Goal: Information Seeking & Learning: Understand process/instructions

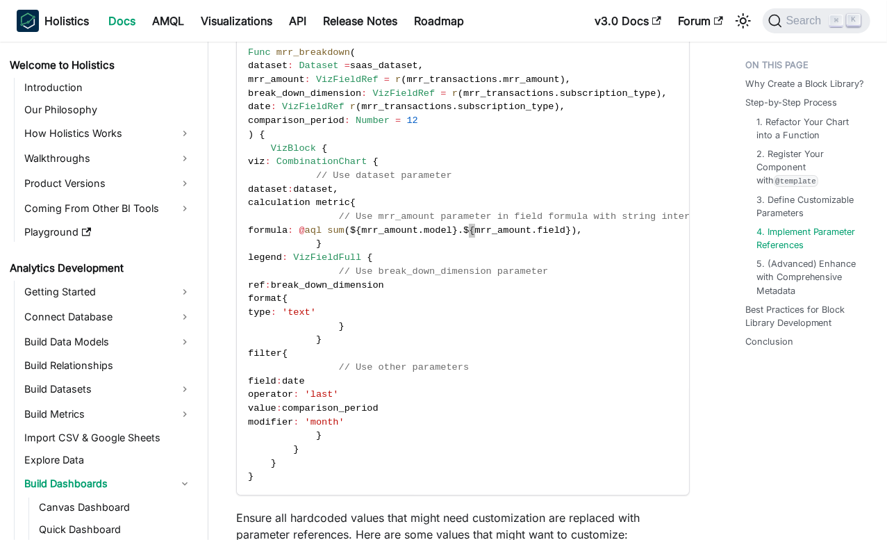
scroll to position [370, 0]
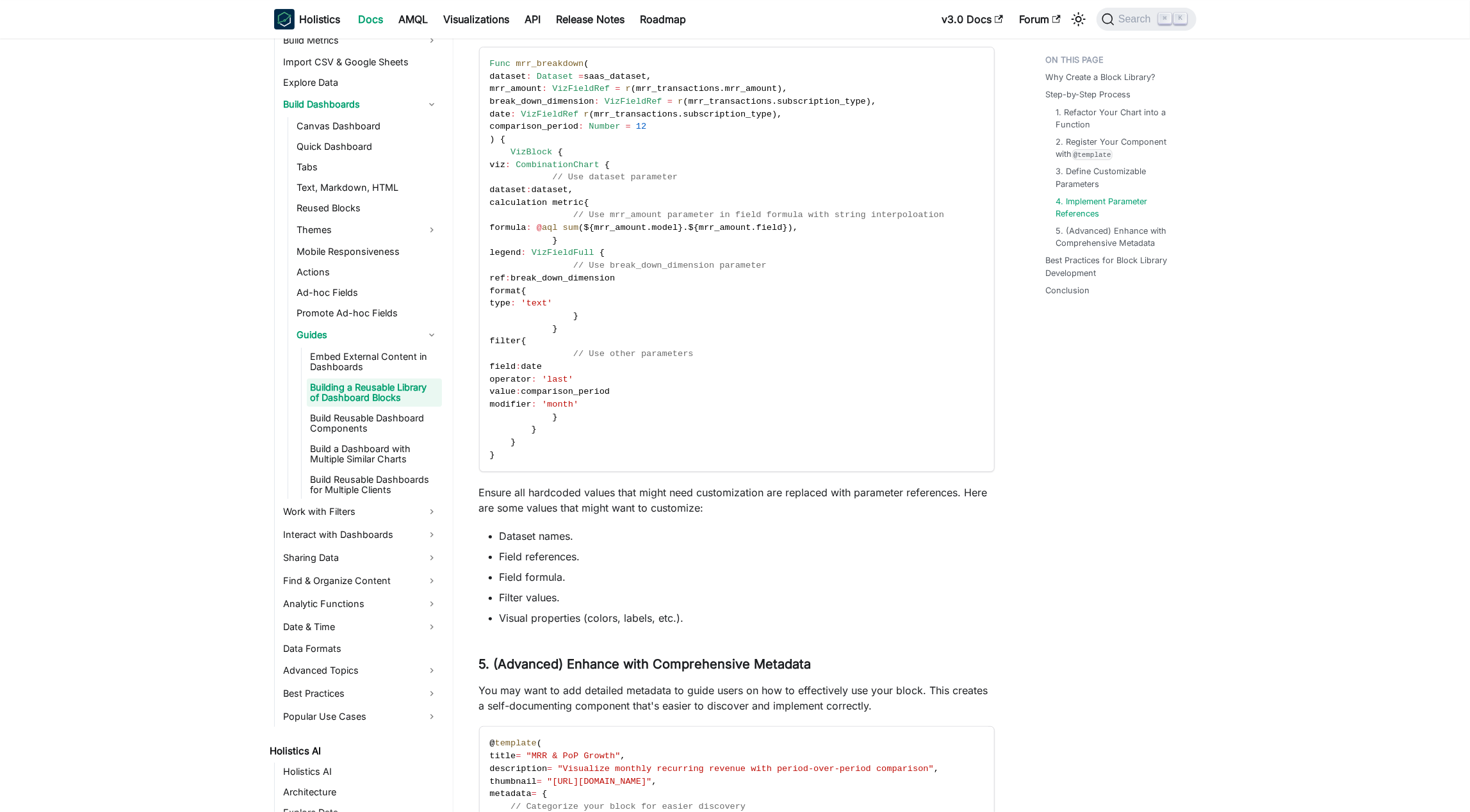
drag, startPoint x: 147, startPoint y: 268, endPoint x: 14, endPoint y: 241, distance: 135.7
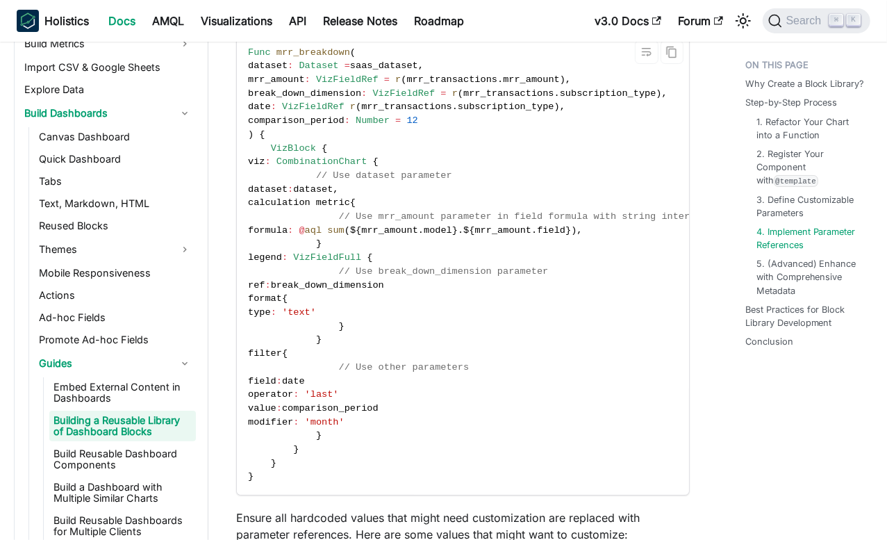
click at [523, 293] on code "Func mrr_breakdown ( dataset : Dataset = saas_dataset , mrr_amount : VizFieldRe…" at bounding box center [495, 265] width 516 height 461
click at [333, 195] on span "dataset" at bounding box center [313, 189] width 40 height 10
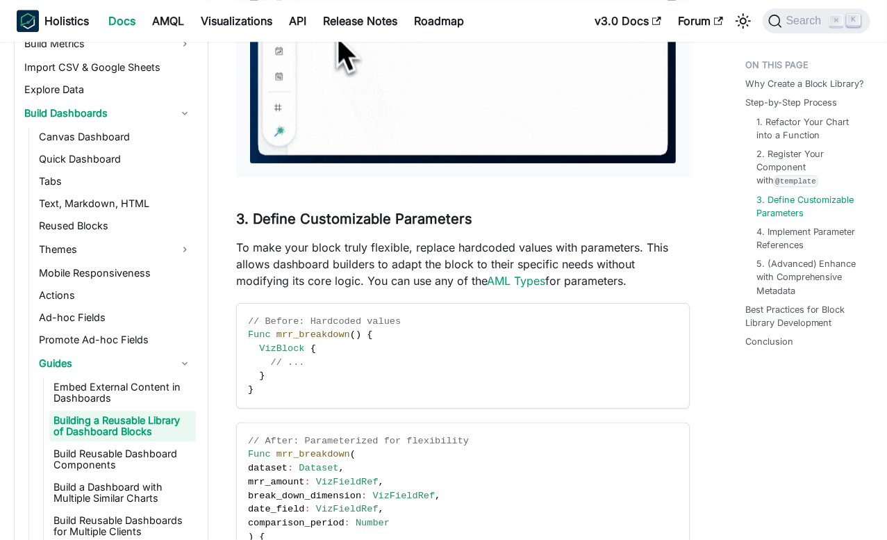
scroll to position [2531, 0]
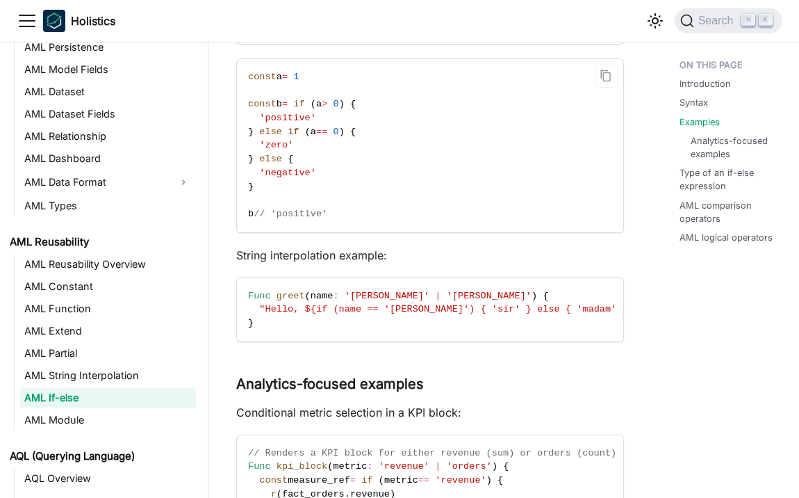
scroll to position [910, 0]
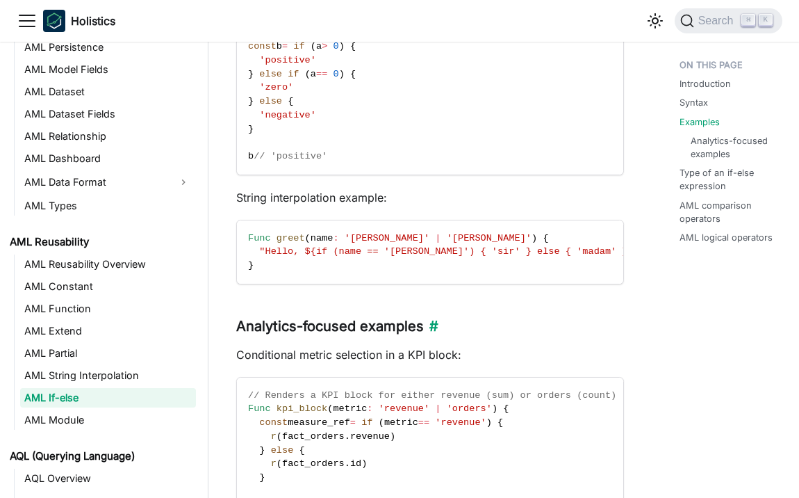
click at [547, 321] on h3 "Analytics-focused examples ​" at bounding box center [430, 326] width 388 height 17
drag, startPoint x: 547, startPoint y: 321, endPoint x: 502, endPoint y: 317, distance: 44.7
click at [508, 318] on h3 "Analytics-focused examples ​" at bounding box center [430, 326] width 388 height 17
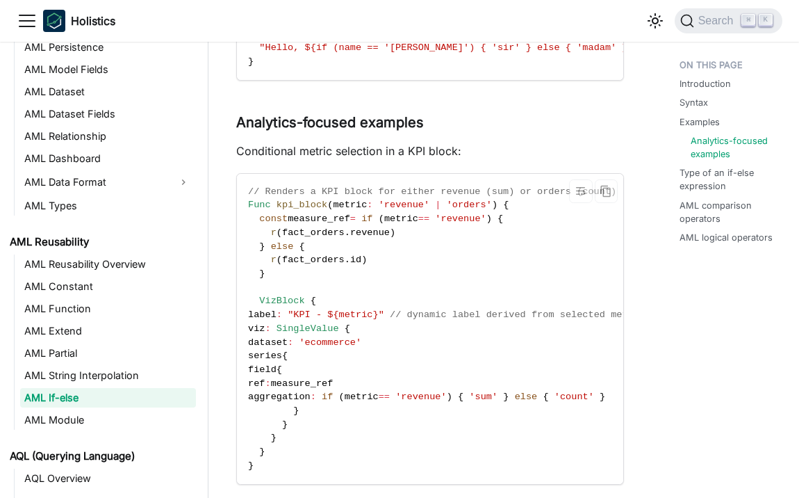
scroll to position [1137, 0]
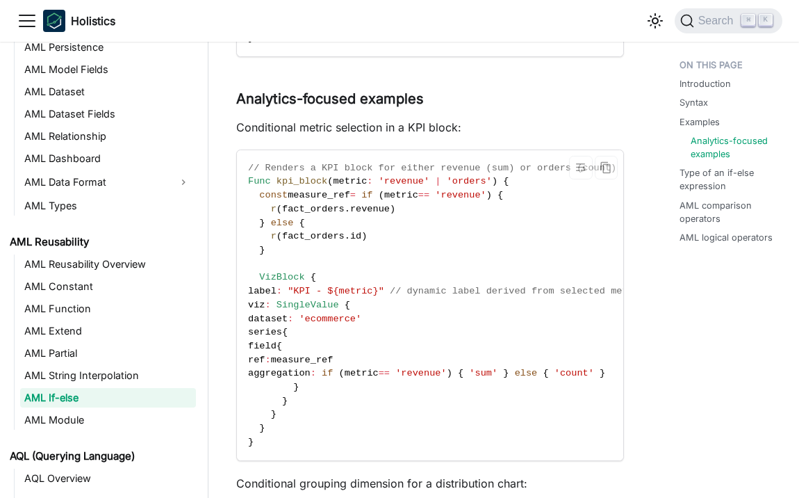
click at [493, 269] on code "// Renders a KPI block for either revenue (sum) or orders (count) Func kpi_bloc…" at bounding box center [446, 305] width 419 height 310
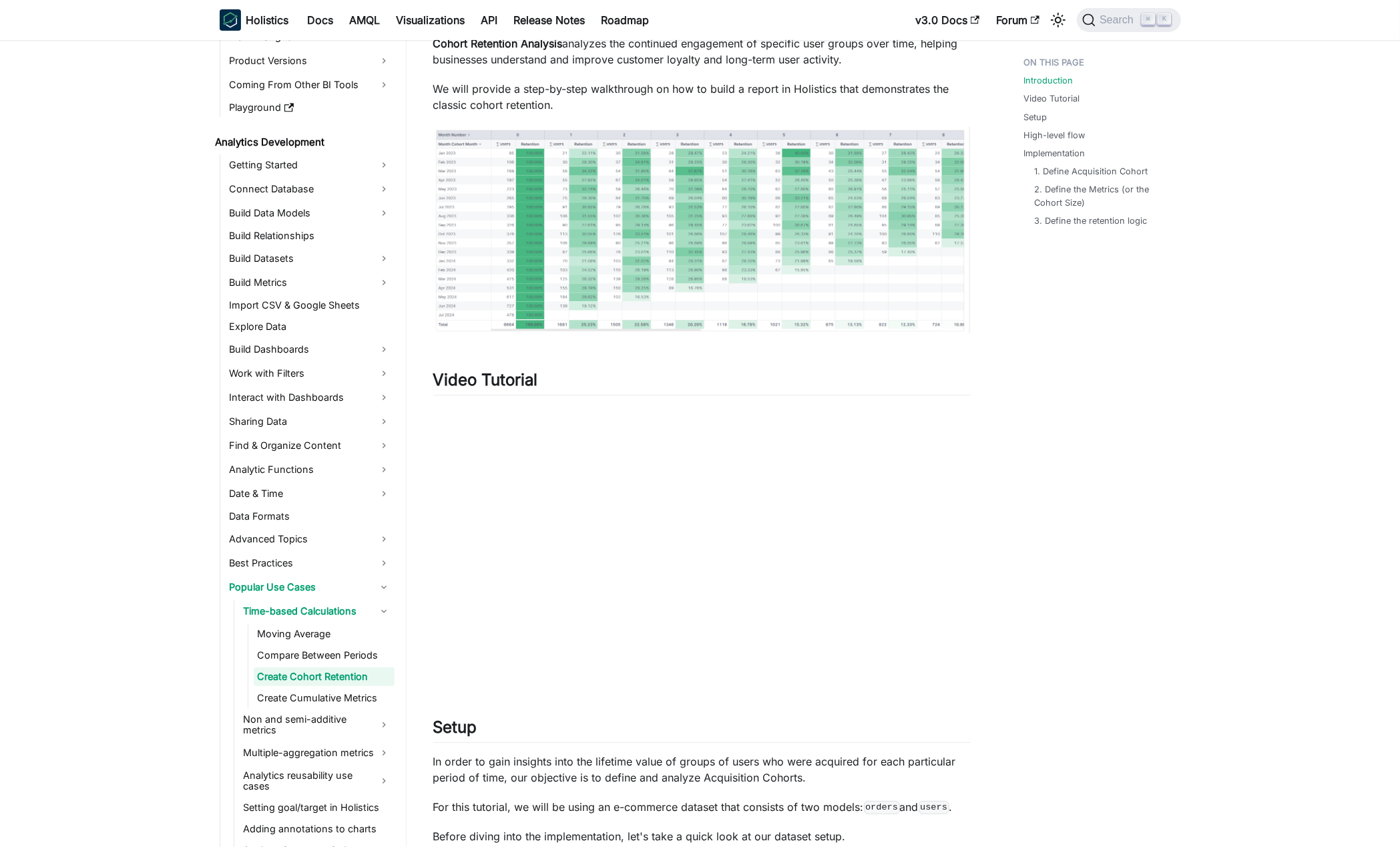
scroll to position [453, 0]
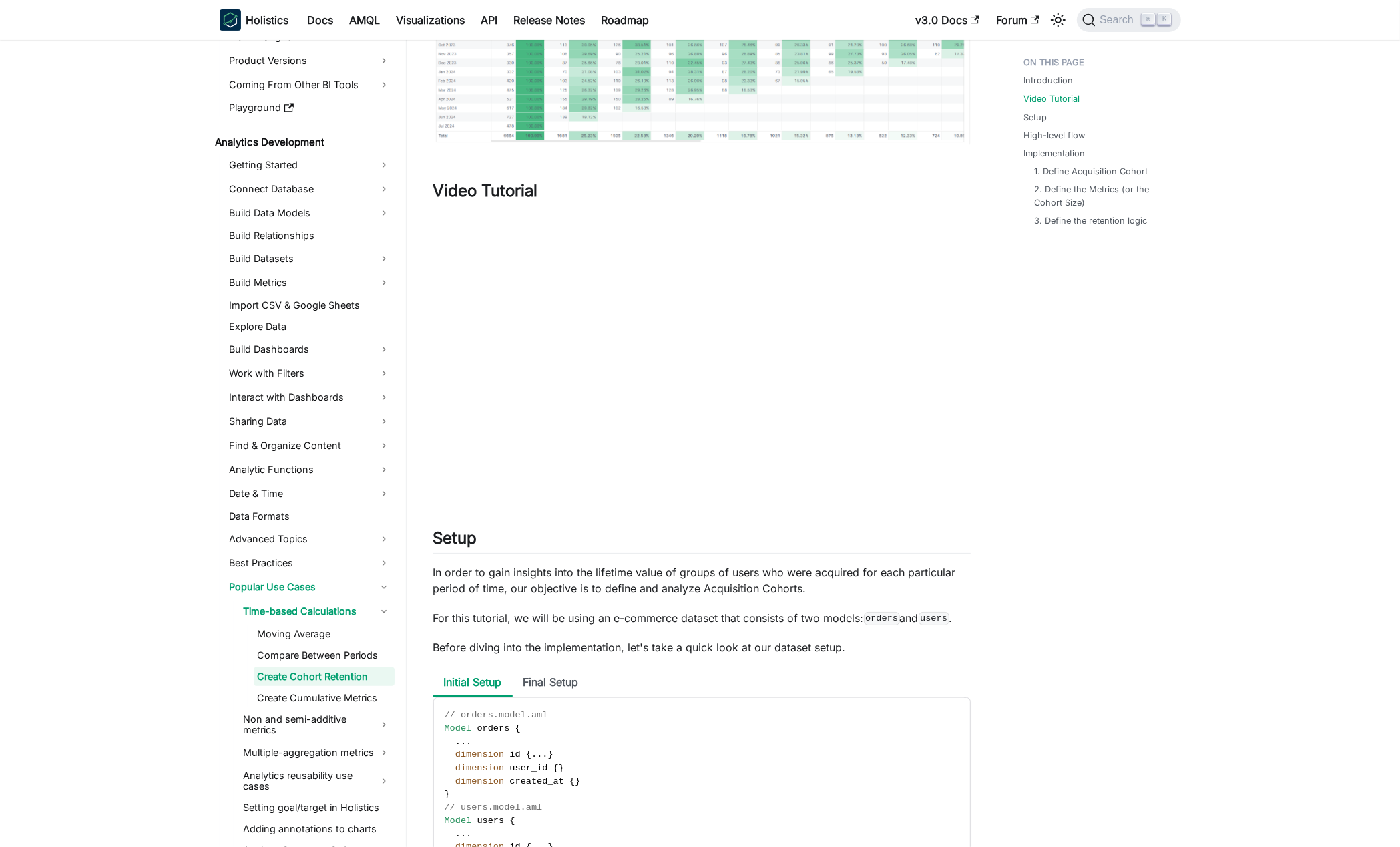
drag, startPoint x: 1087, startPoint y: 369, endPoint x: 970, endPoint y: 338, distance: 121.0
